Goal: Information Seeking & Learning: Learn about a topic

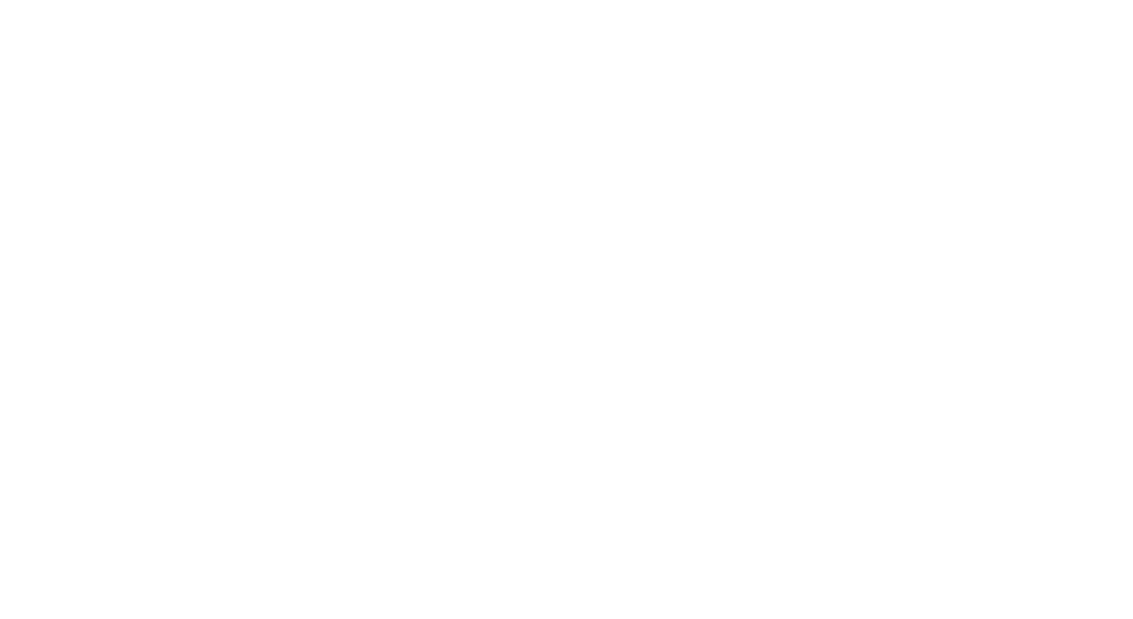
scroll to position [2409, 0]
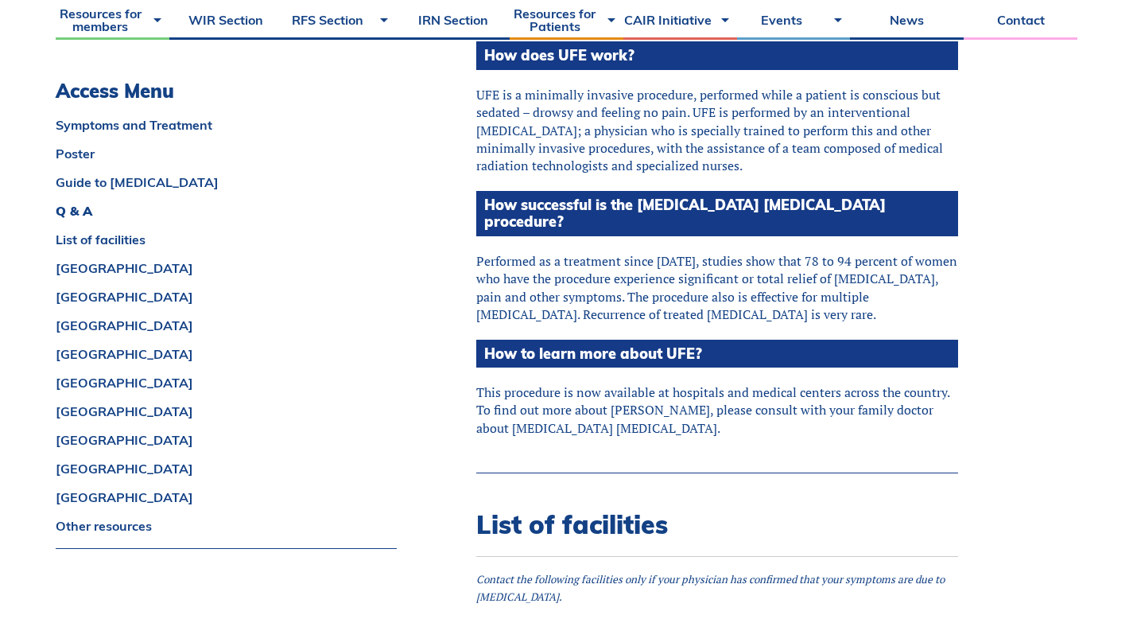
click at [597, 383] on p "This procedure is now available at hospitals and medical centers across the cou…" at bounding box center [717, 409] width 482 height 53
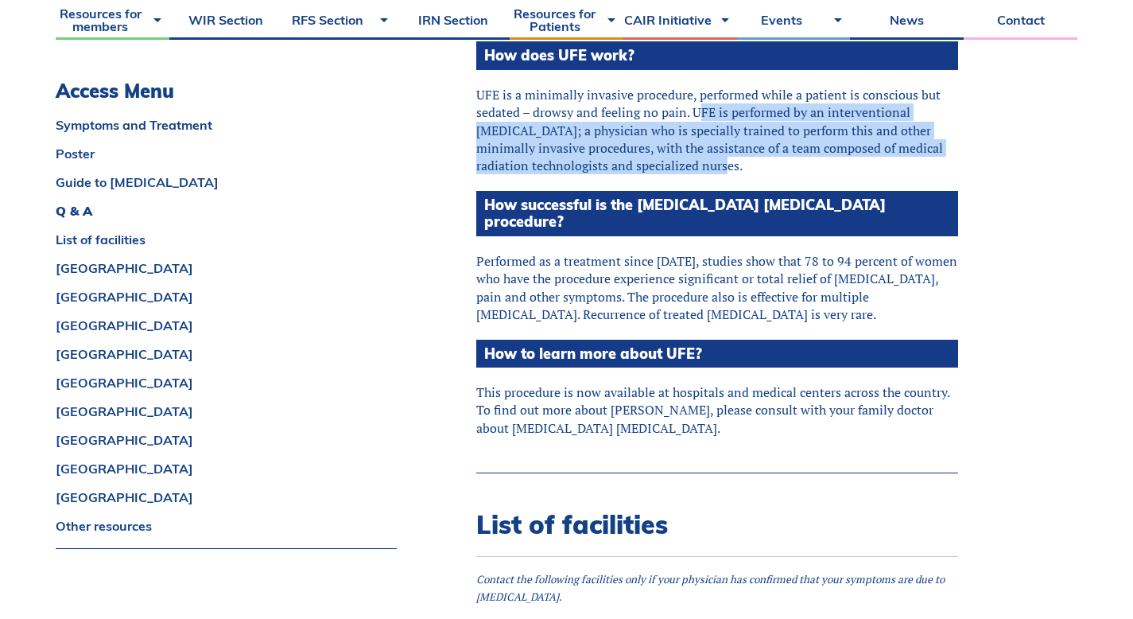
drag, startPoint x: 698, startPoint y: 101, endPoint x: 799, endPoint y: 154, distance: 114.2
click at [799, 154] on p "UFE is a minimally invasive procedure, performed while a patient is conscious b…" at bounding box center [717, 130] width 482 height 89
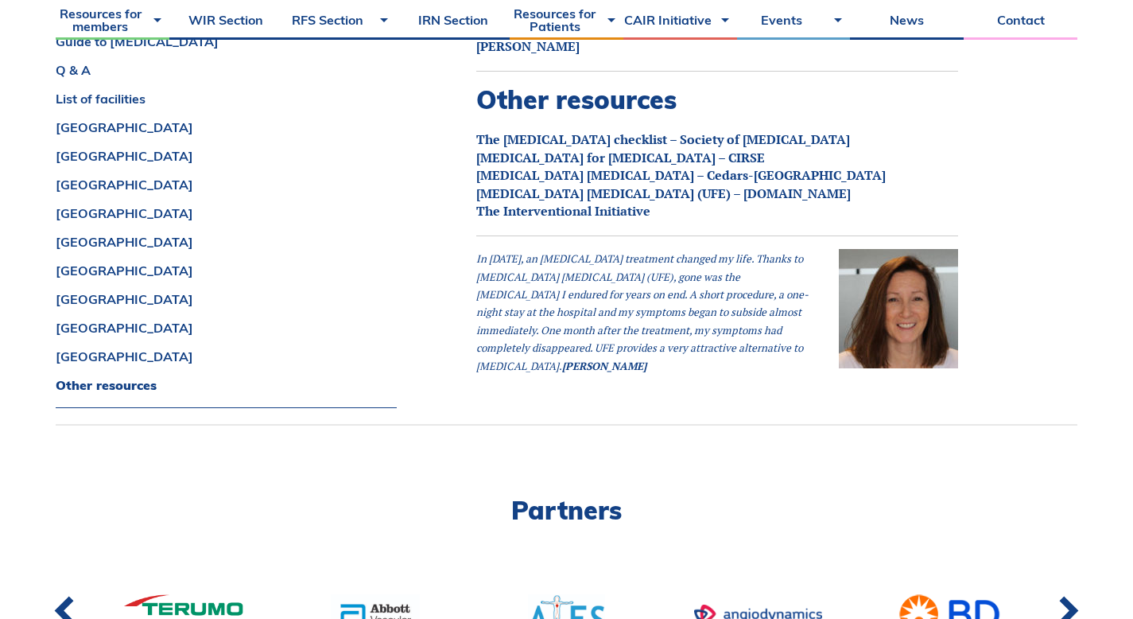
scroll to position [9636, 0]
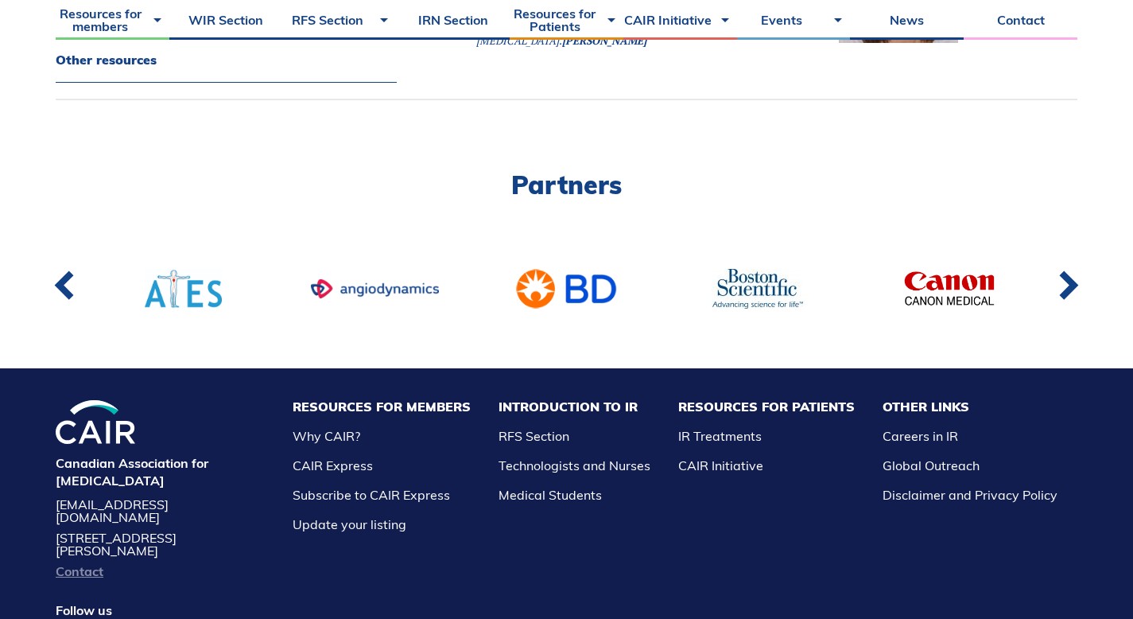
click at [74, 565] on link "Contact" at bounding box center [160, 571] width 208 height 13
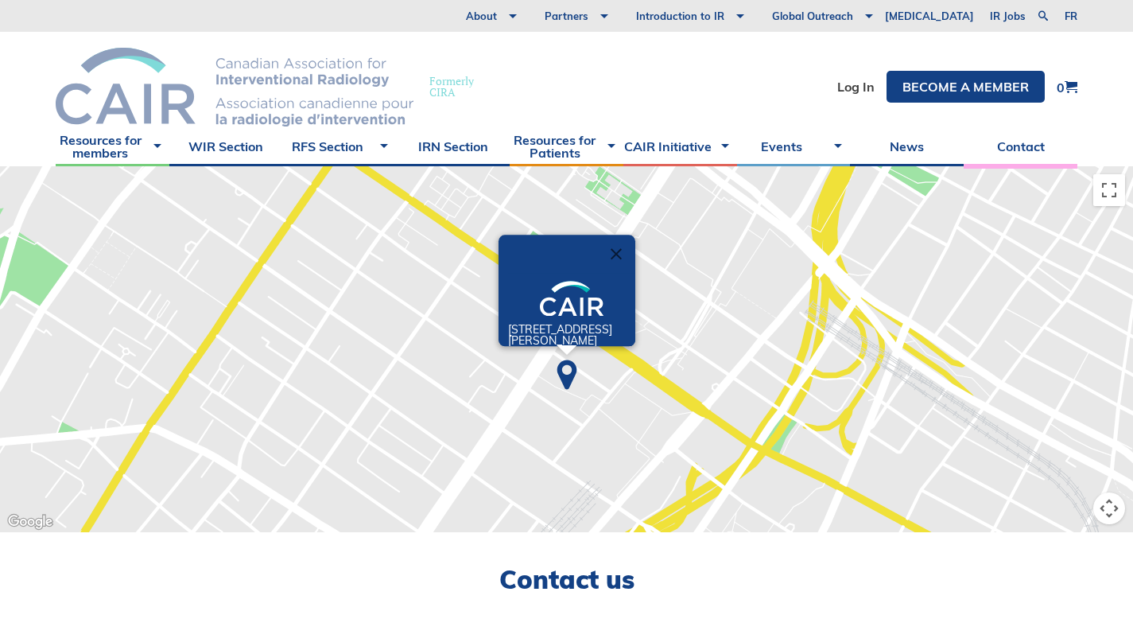
click at [155, 99] on img at bounding box center [235, 87] width 358 height 79
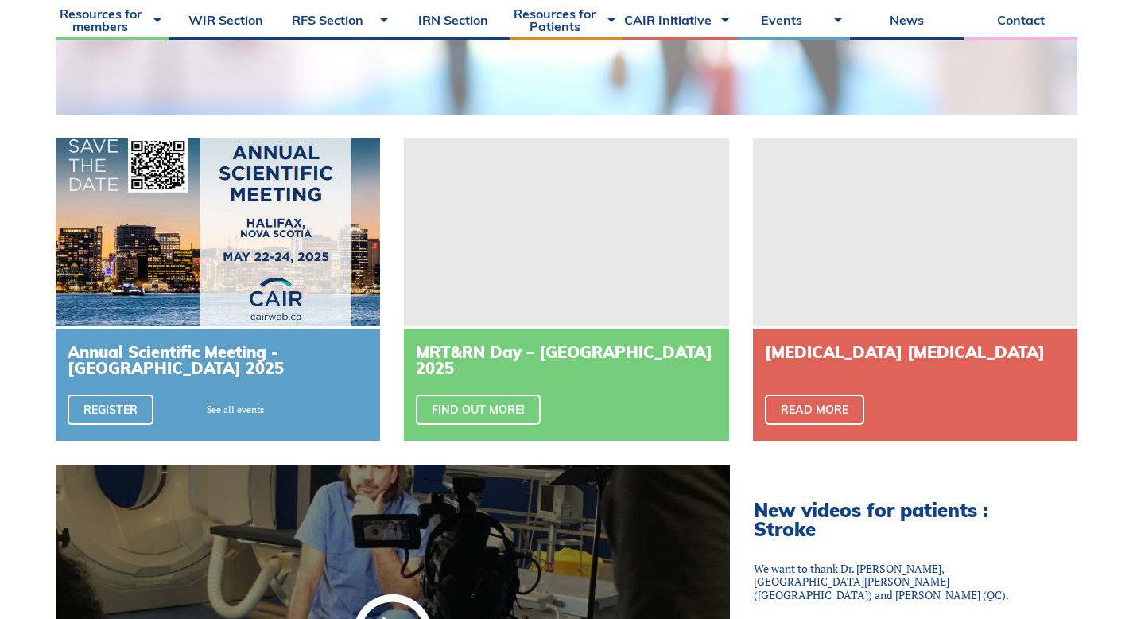
scroll to position [488, 0]
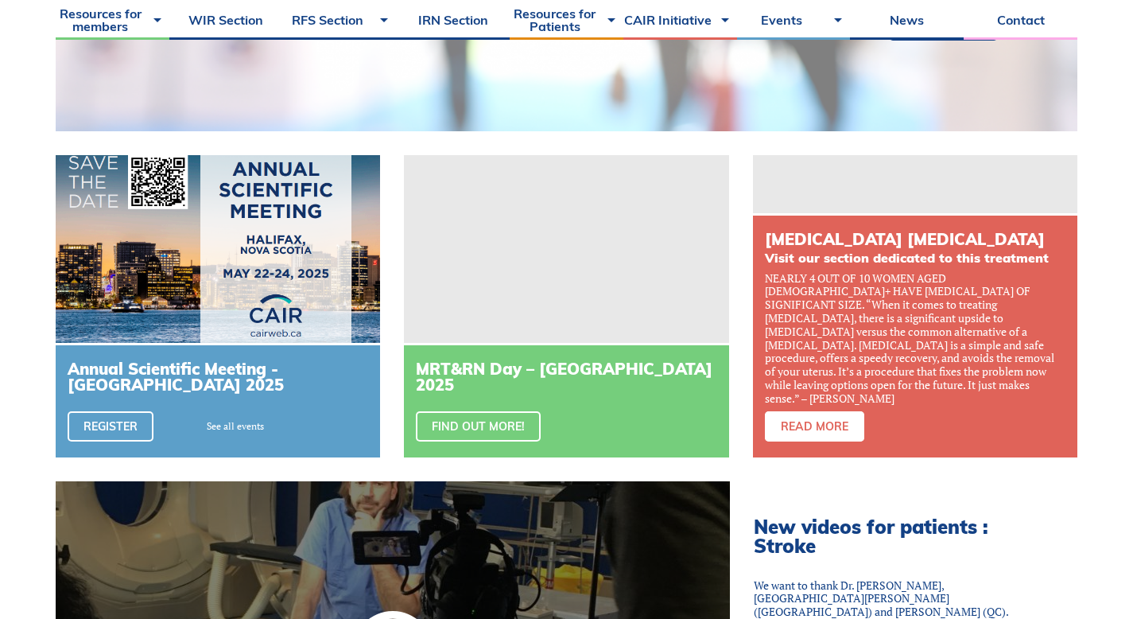
click at [809, 428] on link "Read more" at bounding box center [814, 426] width 99 height 30
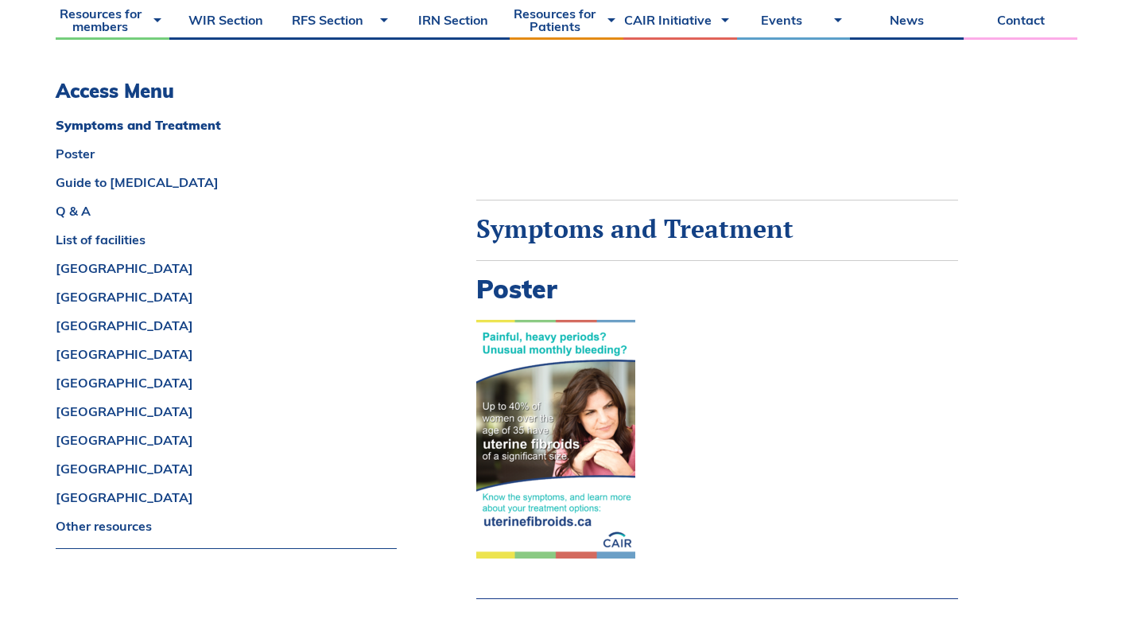
scroll to position [611, 0]
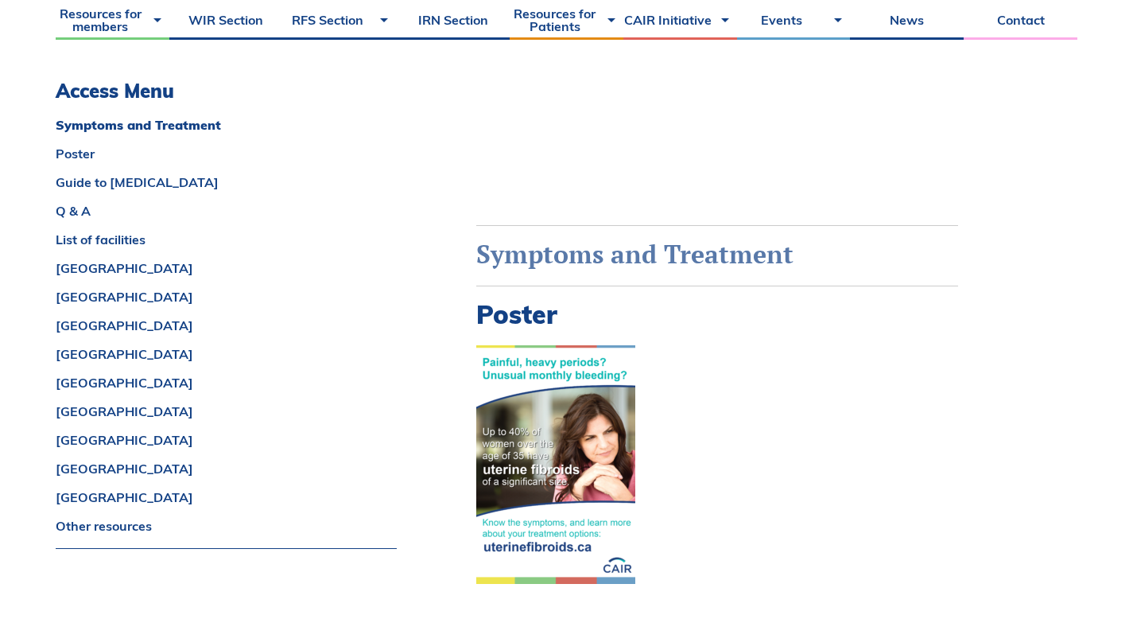
click at [604, 251] on strong "Symptoms and Treatment" at bounding box center [634, 253] width 317 height 33
click at [610, 261] on strong "Symptoms and Treatment" at bounding box center [634, 253] width 317 height 33
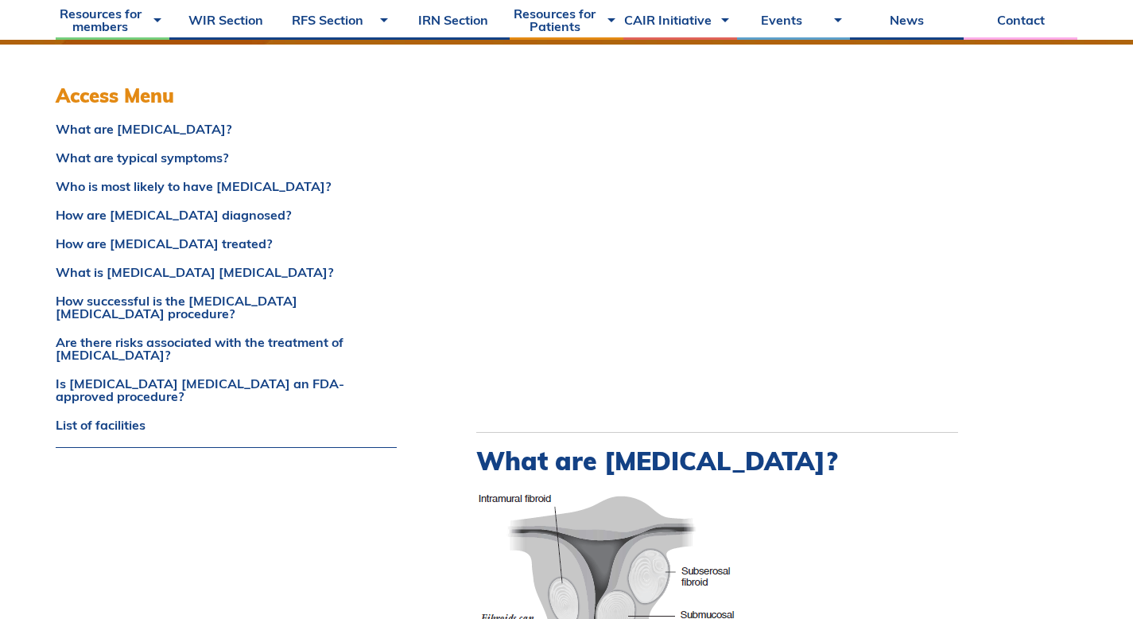
scroll to position [408, 0]
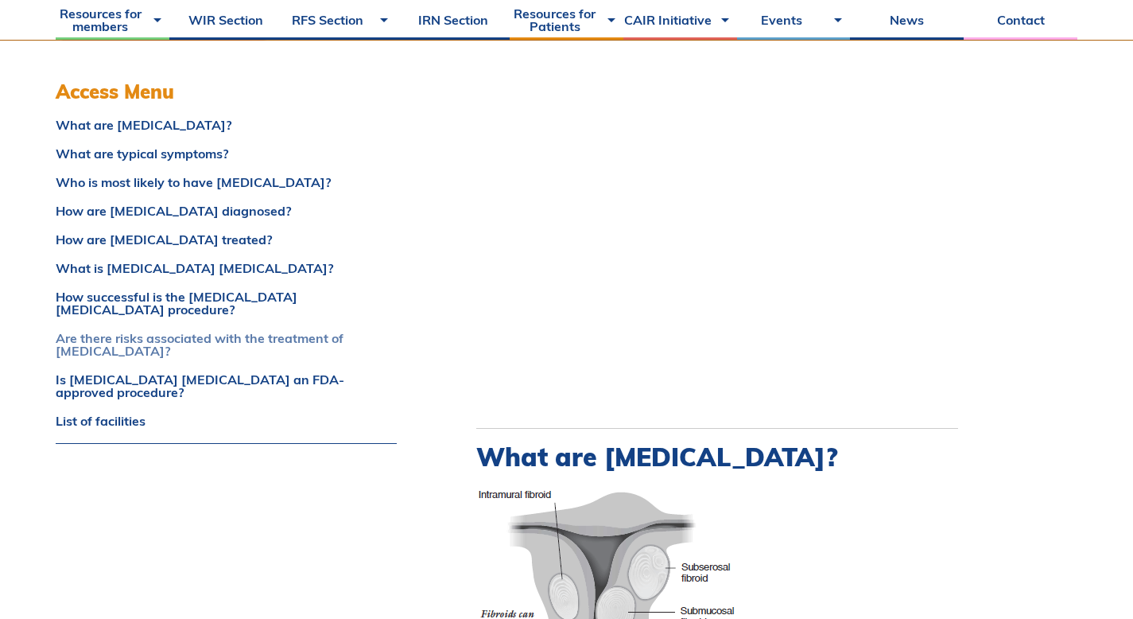
click at [177, 332] on link "Are there risks associated with the treatment of [MEDICAL_DATA]?" at bounding box center [226, 344] width 341 height 25
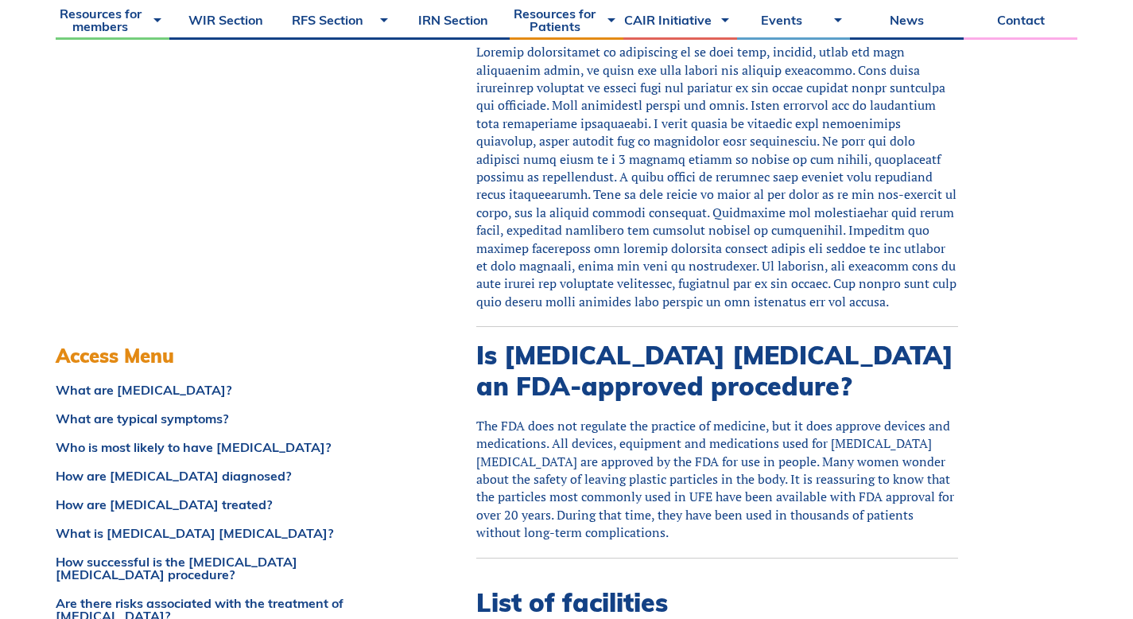
scroll to position [4917, 0]
